Goal: Task Accomplishment & Management: Manage account settings

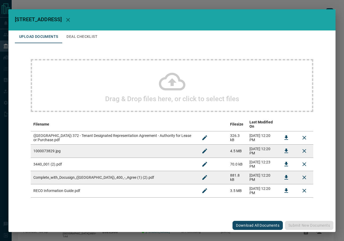
click at [25, 21] on span "[STREET_ADDRESS]" at bounding box center [38, 19] width 47 height 6
copy span "308456"
click at [288, 174] on icon "Download" at bounding box center [286, 177] width 6 height 6
click at [291, 165] on button "Download" at bounding box center [286, 164] width 13 height 13
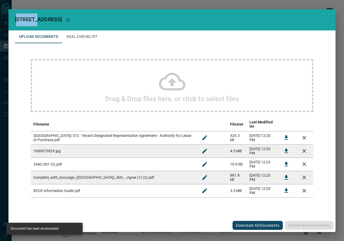
click at [90, 34] on button "Deal Checklist" at bounding box center [81, 36] width 39 height 13
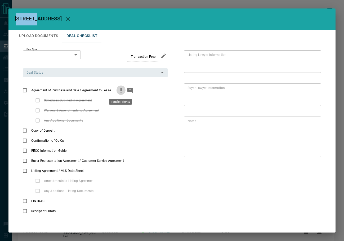
click at [119, 92] on icon "priority" at bounding box center [121, 90] width 6 height 6
click at [128, 93] on icon "add note" at bounding box center [130, 90] width 6 height 6
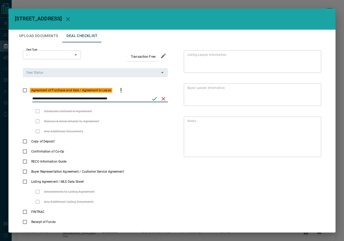
type input "**********"
click at [154, 102] on button "save" at bounding box center [154, 98] width 9 height 9
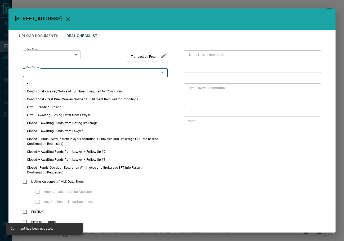
click at [122, 70] on input "Deal Status" at bounding box center [90, 73] width 133 height 6
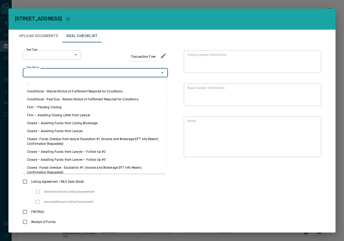
click at [70, 105] on li "Firm – Pending Closing" at bounding box center [94, 107] width 143 height 8
type input "**********"
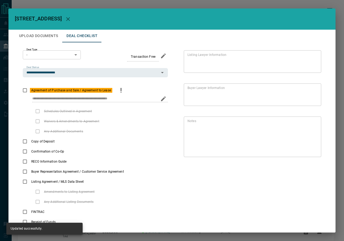
click at [61, 55] on body "Lead Transfers Leads Deals Listings Campaigns Quota Rules Agent Quotas Admin Mo…" at bounding box center [172, 145] width 344 height 291
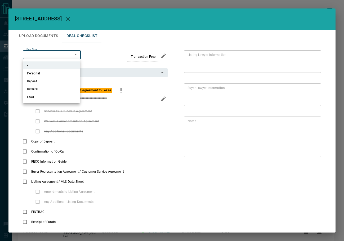
click at [49, 99] on li "Lead" at bounding box center [51, 97] width 57 height 8
type input "*"
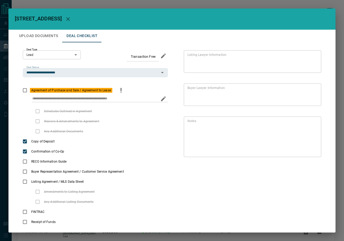
click at [47, 38] on button "Upload Documents" at bounding box center [38, 36] width 47 height 13
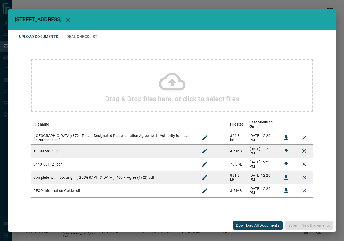
click at [283, 135] on icon "Download" at bounding box center [286, 137] width 6 height 6
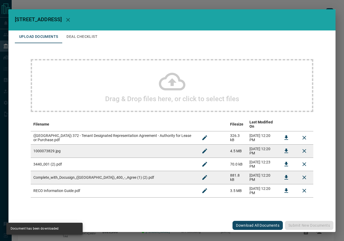
click at [283, 188] on button "Download" at bounding box center [286, 190] width 13 height 13
click at [73, 39] on button "Deal Checklist" at bounding box center [81, 36] width 39 height 13
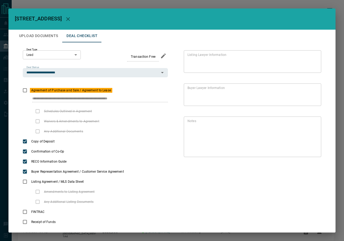
click at [50, 33] on button "Upload Documents" at bounding box center [38, 36] width 47 height 13
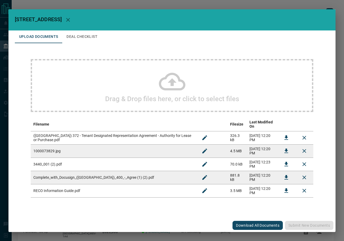
click at [90, 68] on div "Drag & Drop files here, or click to select files" at bounding box center [172, 85] width 282 height 53
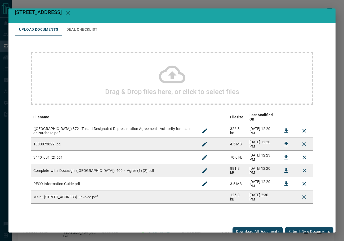
scroll to position [8, 0]
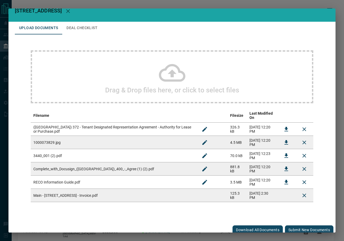
click at [299, 225] on button "Submit new documents" at bounding box center [309, 229] width 48 height 9
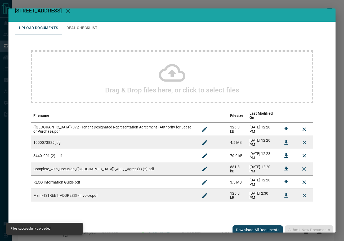
click at [85, 20] on h2 "[STREET_ADDRESS]" at bounding box center [171, 11] width 327 height 21
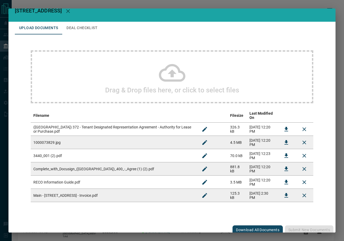
click at [84, 25] on button "Deal Checklist" at bounding box center [81, 28] width 39 height 13
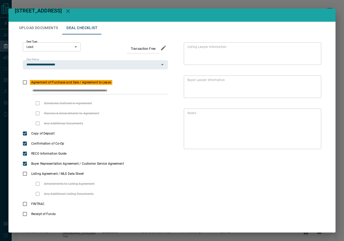
click at [71, 12] on icon "button" at bounding box center [68, 11] width 6 height 6
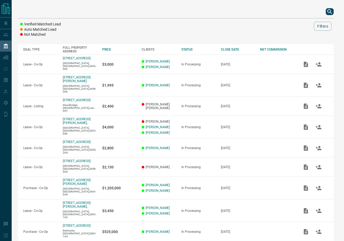
scroll to position [0, 0]
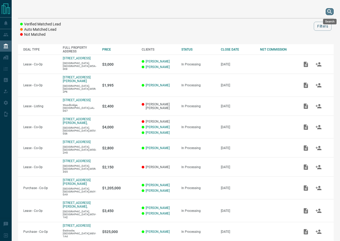
click at [332, 10] on icon "search button" at bounding box center [329, 11] width 6 height 6
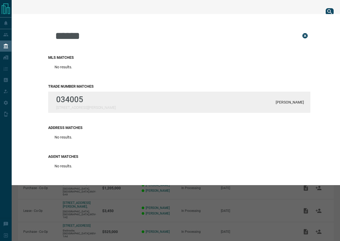
type input "******"
click at [98, 105] on div "034005 [STREET_ADDRESS][PERSON_NAME][PERSON_NAME]" at bounding box center [179, 102] width 262 height 21
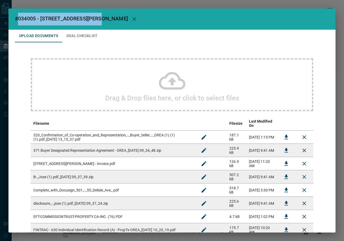
drag, startPoint x: 19, startPoint y: 16, endPoint x: 105, endPoint y: 18, distance: 86.0
click at [105, 18] on h2 "#034005 - [STREET_ADDRESS][PERSON_NAME]" at bounding box center [171, 18] width 327 height 21
copy span "034005 - [STREET_ADDRESS][PERSON_NAME]"
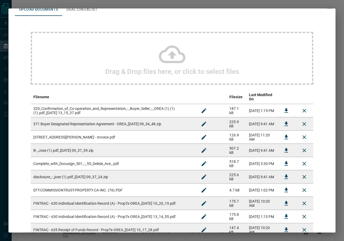
click at [284, 107] on icon "Download" at bounding box center [286, 110] width 6 height 6
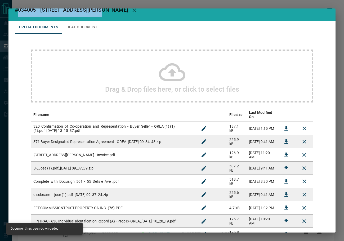
scroll to position [0, 0]
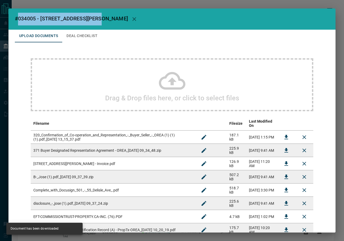
click at [85, 35] on button "Deal Checklist" at bounding box center [81, 36] width 39 height 13
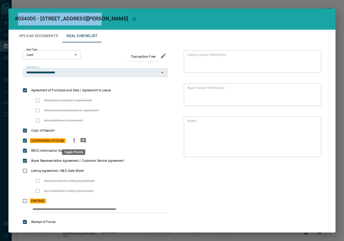
click at [70, 141] on button "priority" at bounding box center [74, 141] width 9 height 10
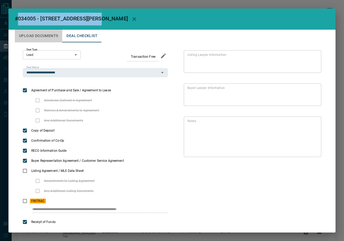
click at [39, 35] on button "Upload Documents" at bounding box center [38, 36] width 47 height 13
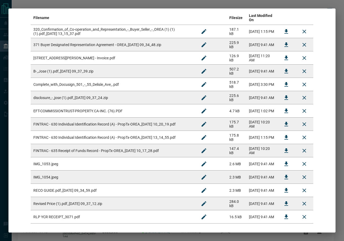
scroll to position [106, 0]
click at [283, 134] on icon "Download" at bounding box center [286, 137] width 6 height 6
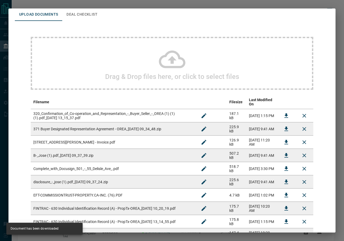
scroll to position [0, 0]
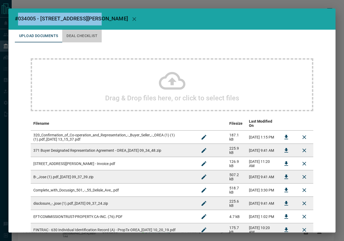
click at [78, 35] on button "Deal Checklist" at bounding box center [81, 36] width 39 height 13
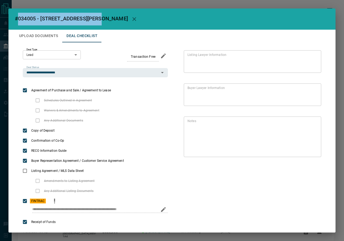
click at [55, 201] on icon "priority" at bounding box center [54, 200] width 1 height 3
click at [310, 154] on icon "Edit" at bounding box center [313, 154] width 6 height 6
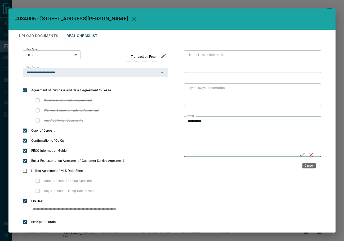
type textarea "**********"
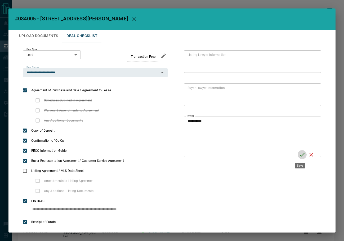
click at [300, 155] on icon "Save" at bounding box center [302, 154] width 6 height 6
